Goal: Find specific page/section: Find specific page/section

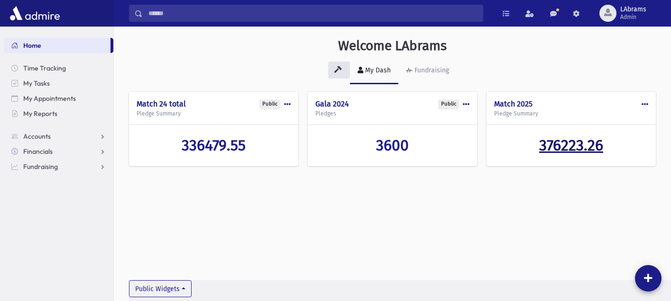
click at [559, 147] on span "376223.26" at bounding box center [571, 145] width 64 height 18
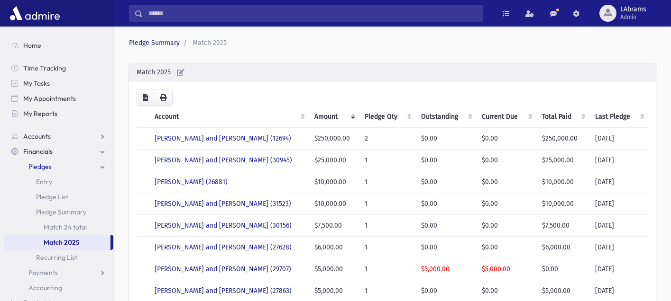
click at [353, 118] on th "Amount" at bounding box center [334, 117] width 50 height 22
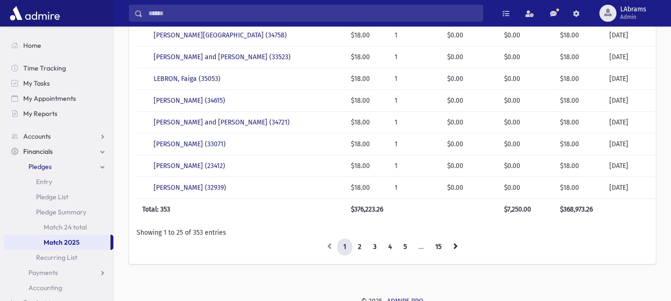
scroll to position [479, 0]
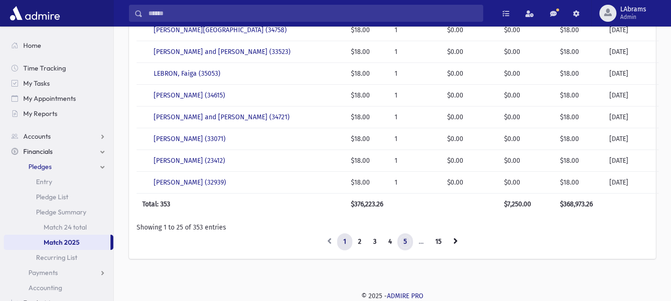
click at [408, 242] on link "5" at bounding box center [405, 242] width 16 height 17
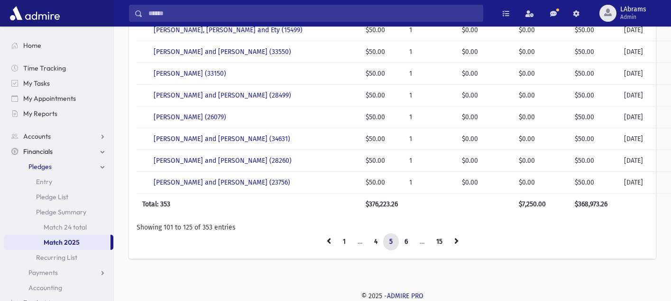
click at [419, 242] on li "…" at bounding box center [422, 242] width 17 height 17
click at [452, 244] on link at bounding box center [456, 242] width 17 height 17
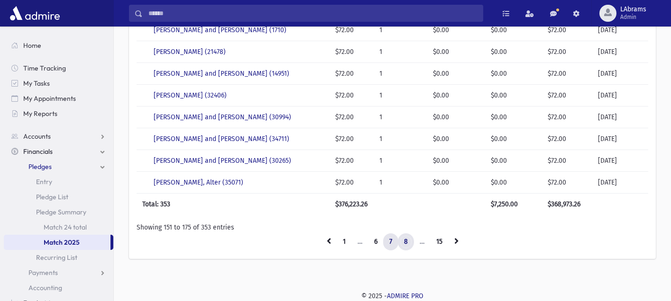
click at [409, 240] on link "8" at bounding box center [406, 242] width 16 height 17
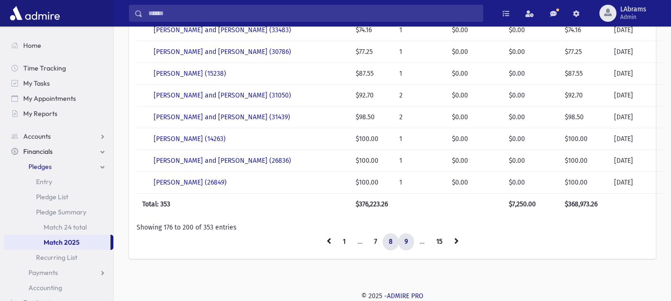
click at [408, 243] on link "9" at bounding box center [406, 242] width 16 height 17
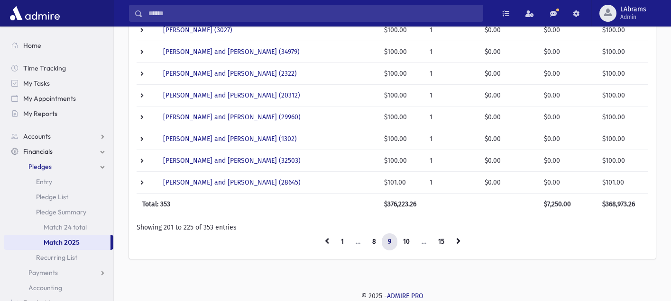
click at [408, 243] on link "10" at bounding box center [406, 242] width 19 height 17
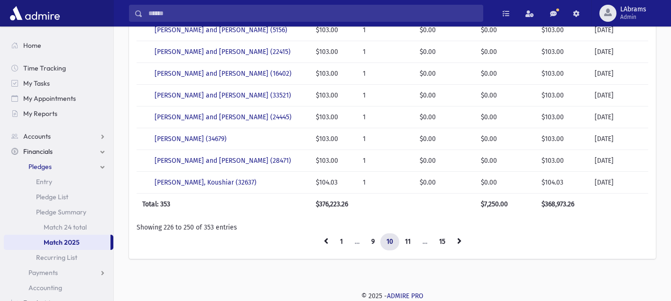
click at [408, 243] on link "11" at bounding box center [408, 242] width 18 height 17
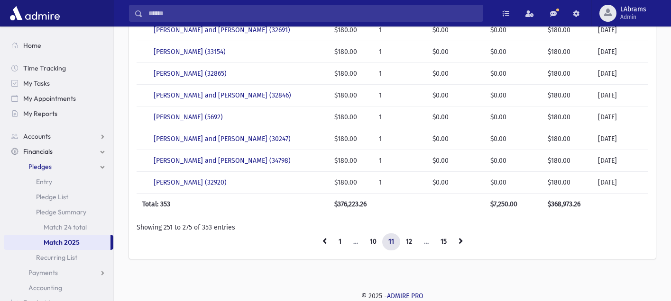
click at [408, 242] on link "12" at bounding box center [409, 242] width 18 height 17
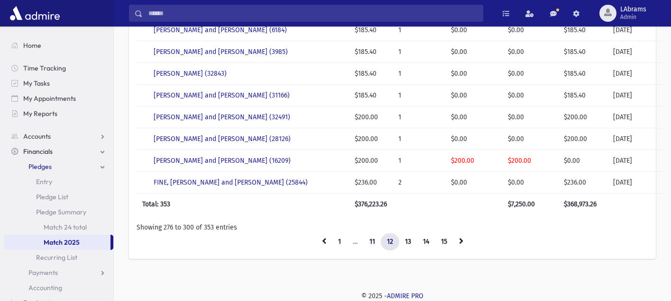
click at [408, 242] on link "13" at bounding box center [408, 242] width 18 height 17
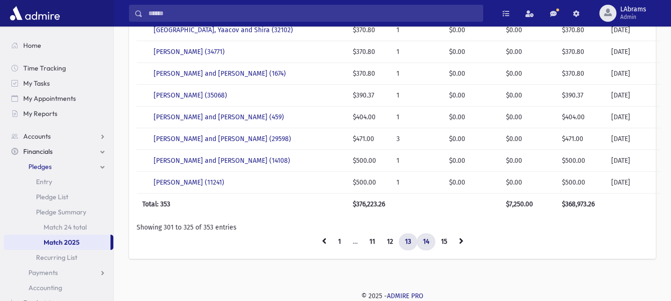
click at [424, 242] on link "14" at bounding box center [426, 242] width 18 height 17
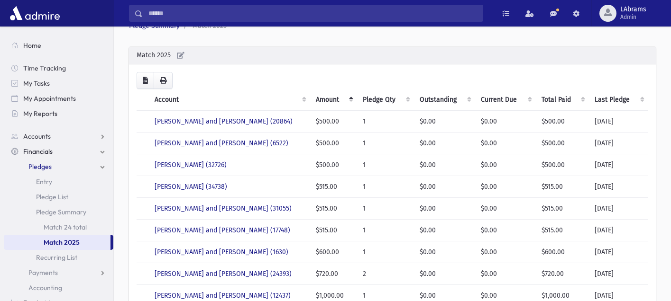
scroll to position [5, 0]
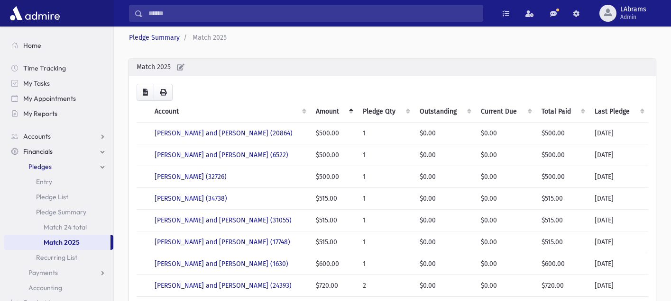
click at [244, 197] on td "[PERSON_NAME] (34738)" at bounding box center [229, 199] width 161 height 22
click at [276, 196] on td "[PERSON_NAME] (34738)" at bounding box center [229, 199] width 161 height 22
